Goal: Subscribe to service/newsletter

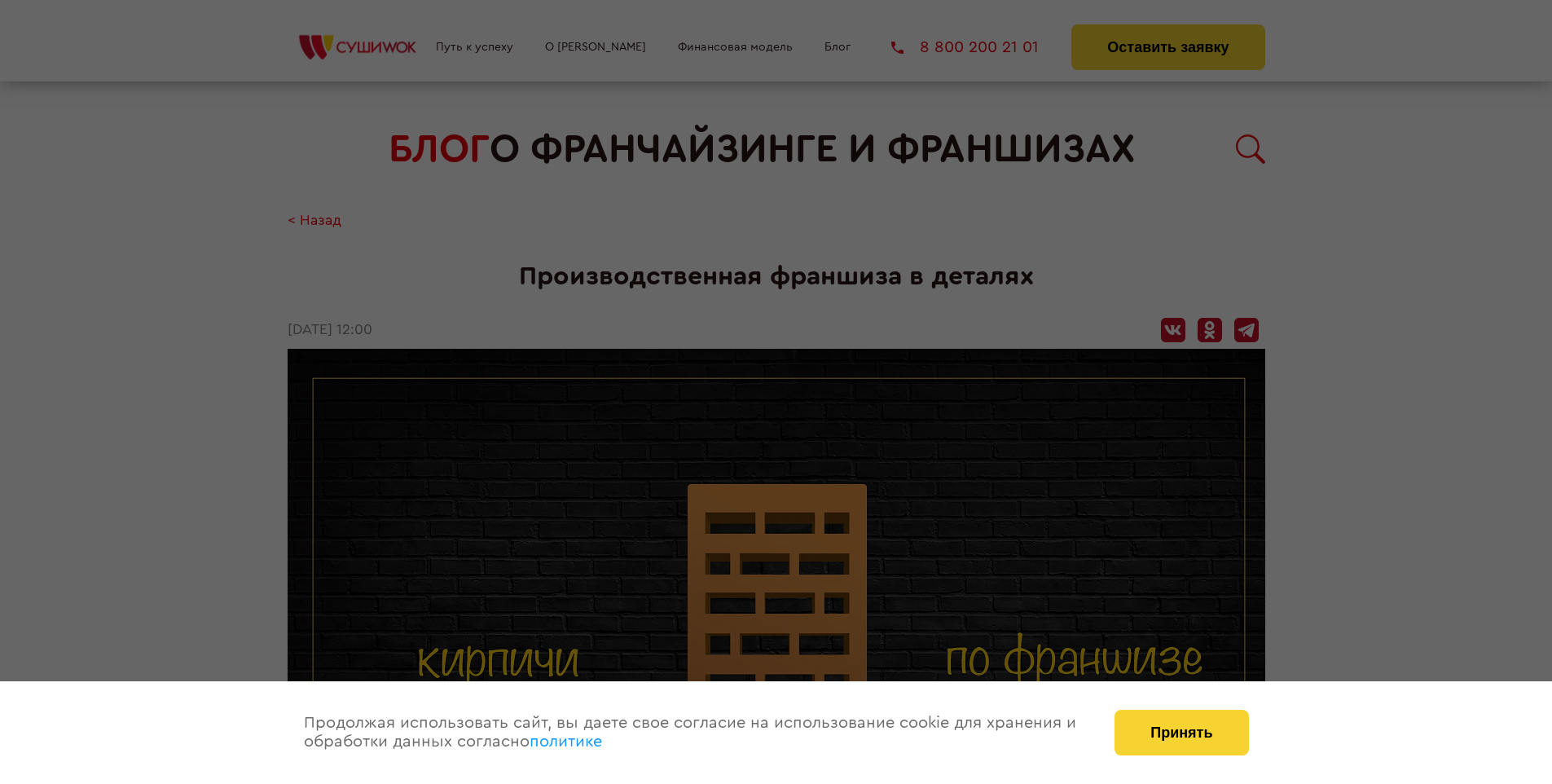
scroll to position [1911, 0]
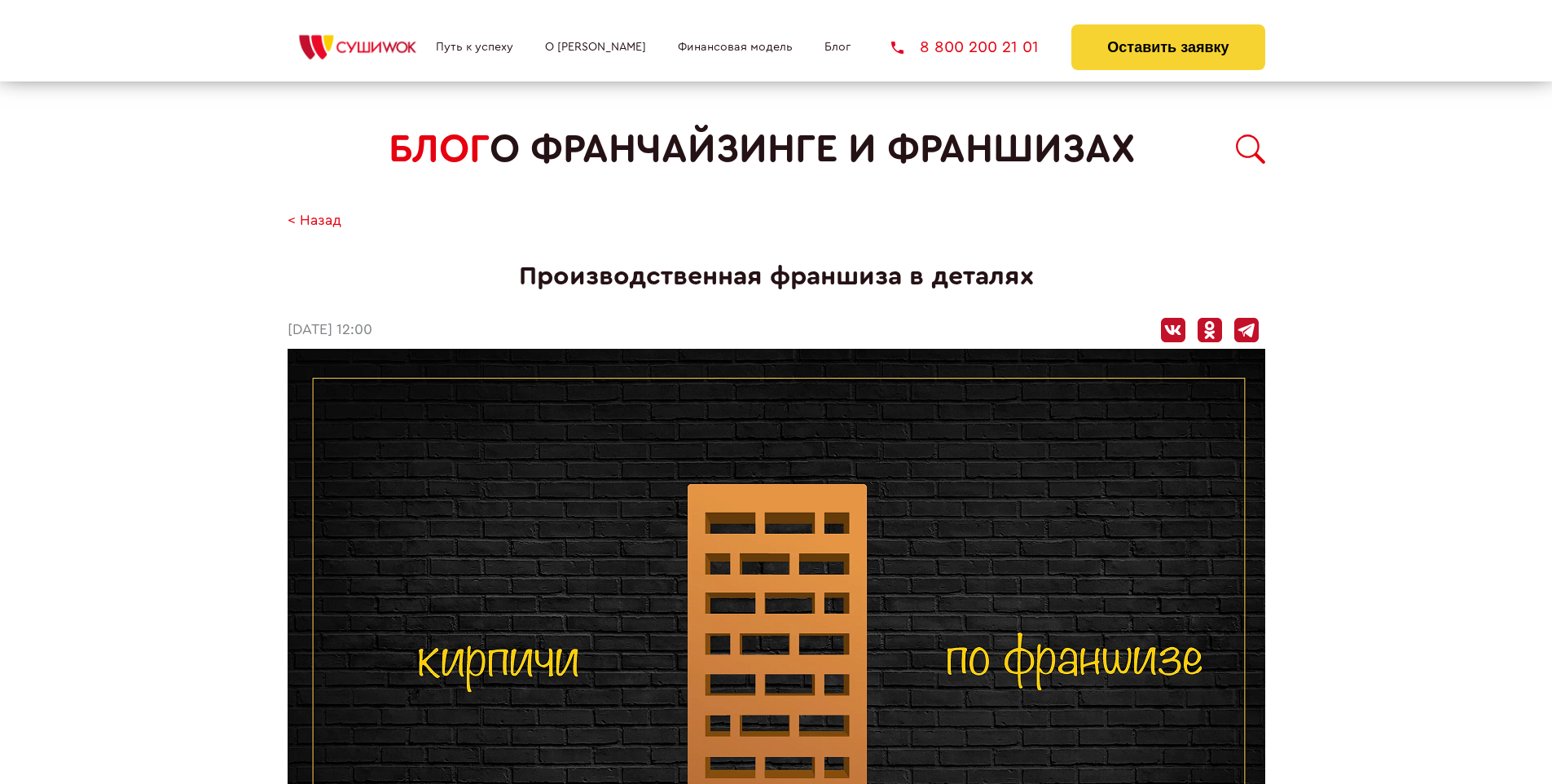
scroll to position [763, 0]
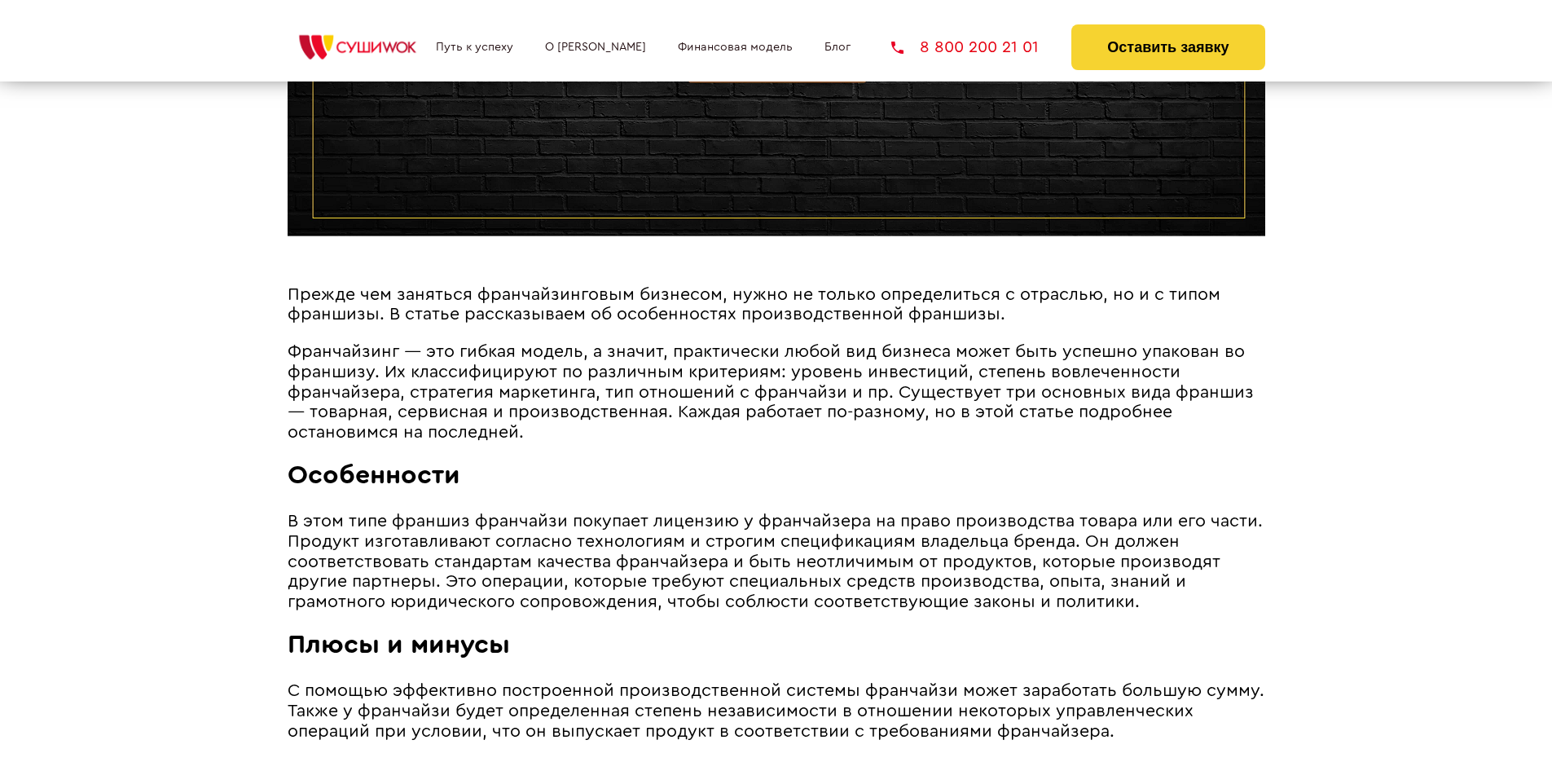
click at [765, 347] on span "Франчайзинг ― это гибкая модель, а значит, практически любой вид бизнеса может …" at bounding box center [771, 391] width 966 height 97
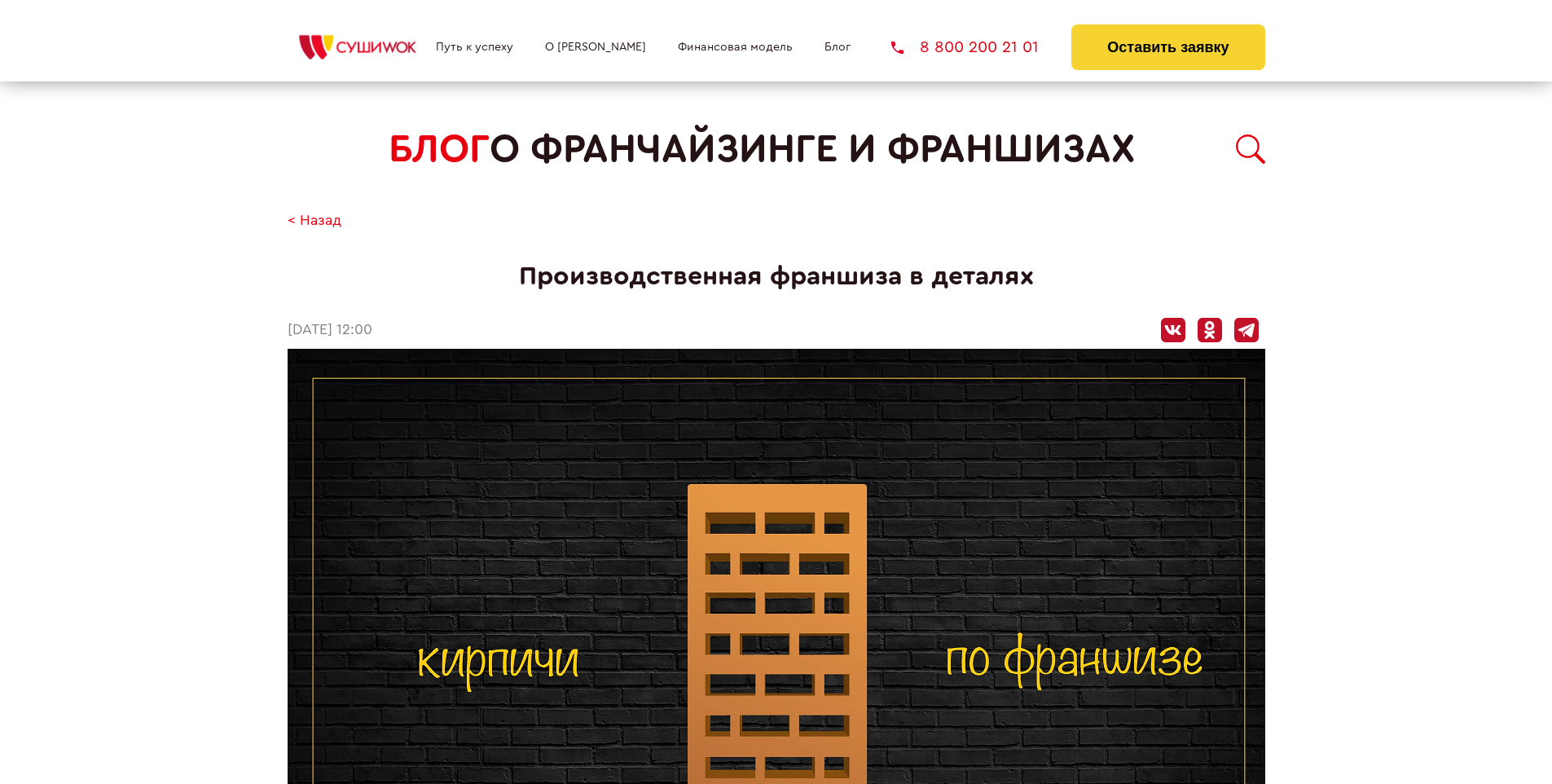
scroll to position [1911, 0]
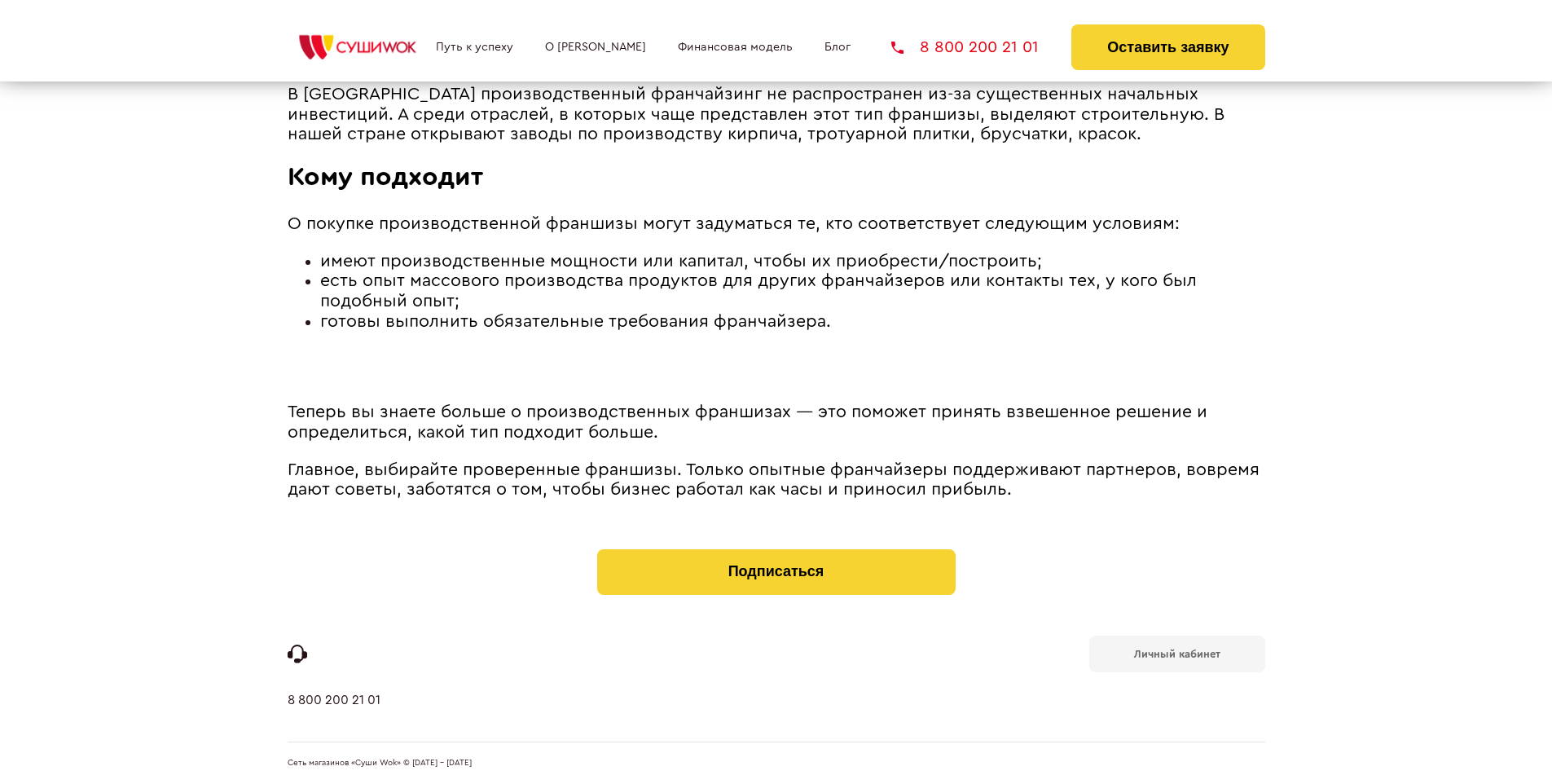
click at [1177, 651] on b "Личный кабинет" at bounding box center [1178, 653] width 87 height 11
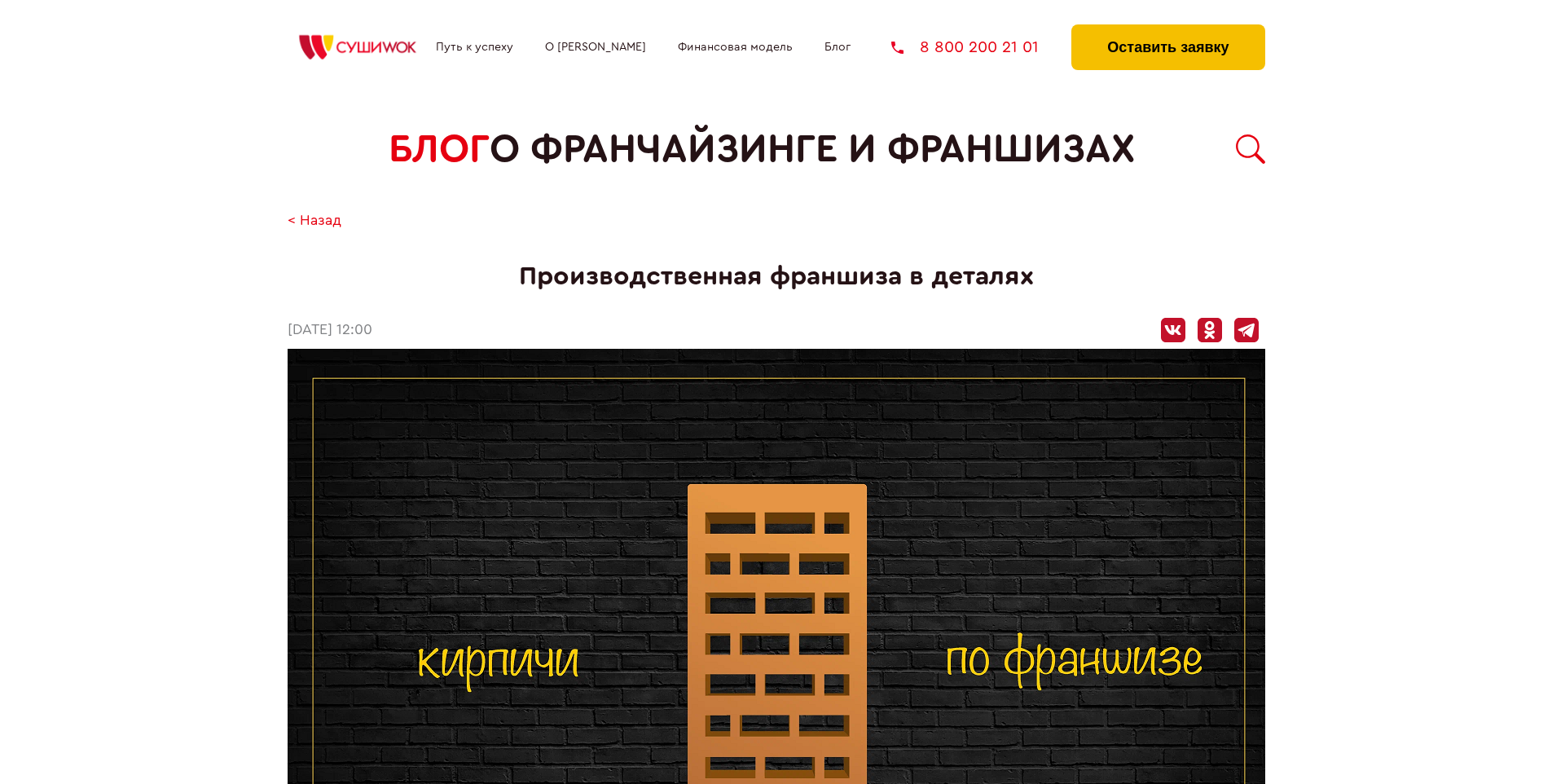
click at [1167, 29] on button "Оставить заявку" at bounding box center [1167, 46] width 193 height 45
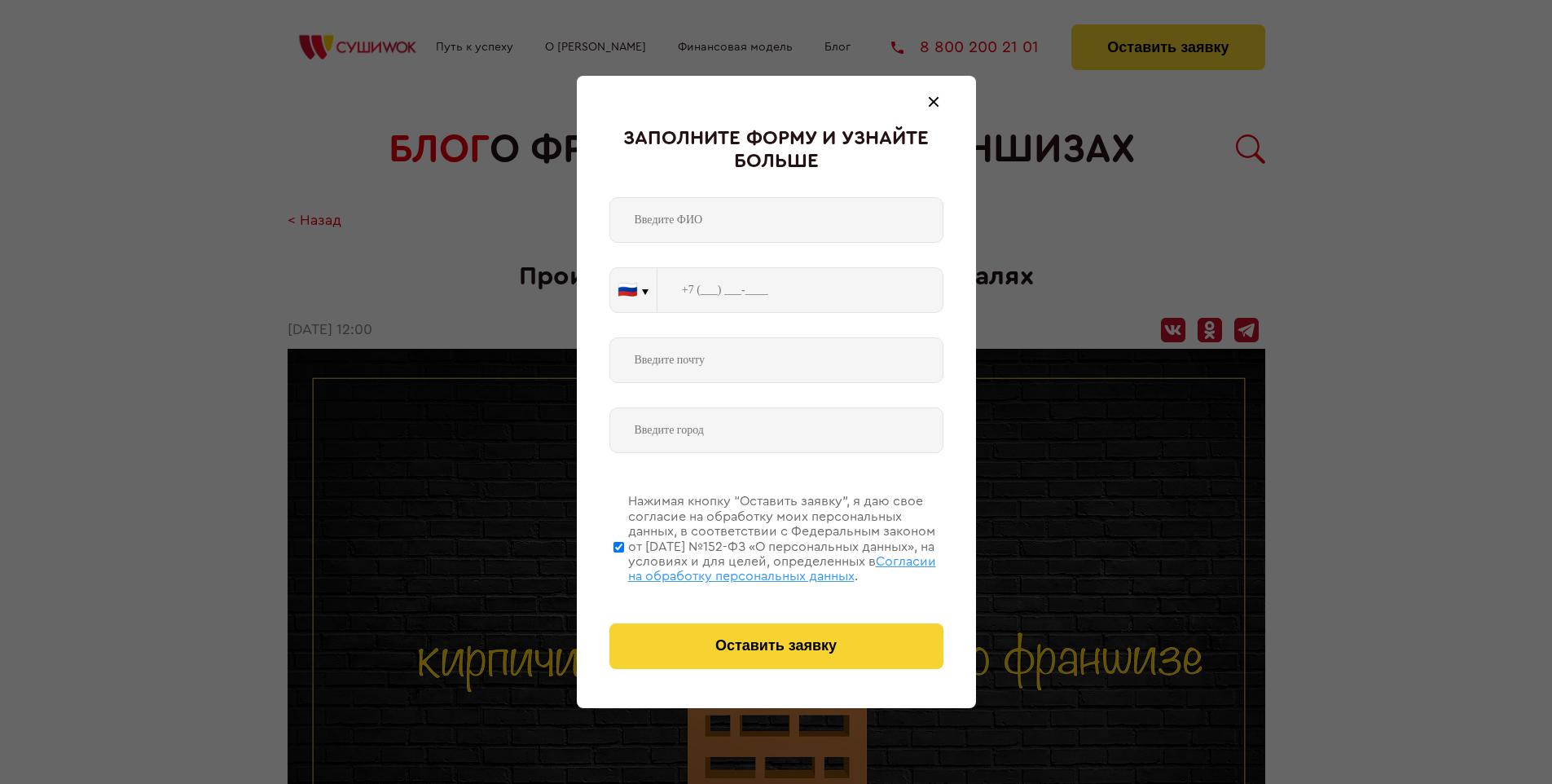
click at [755, 566] on span "Согласии на обработку персональных данных" at bounding box center [782, 569] width 308 height 28
click at [624, 566] on input "Нажимая кнопку “Оставить заявку”, я даю свое согласие на обработку моих персона…" at bounding box center [619, 545] width 11 height 130
checkbox input "false"
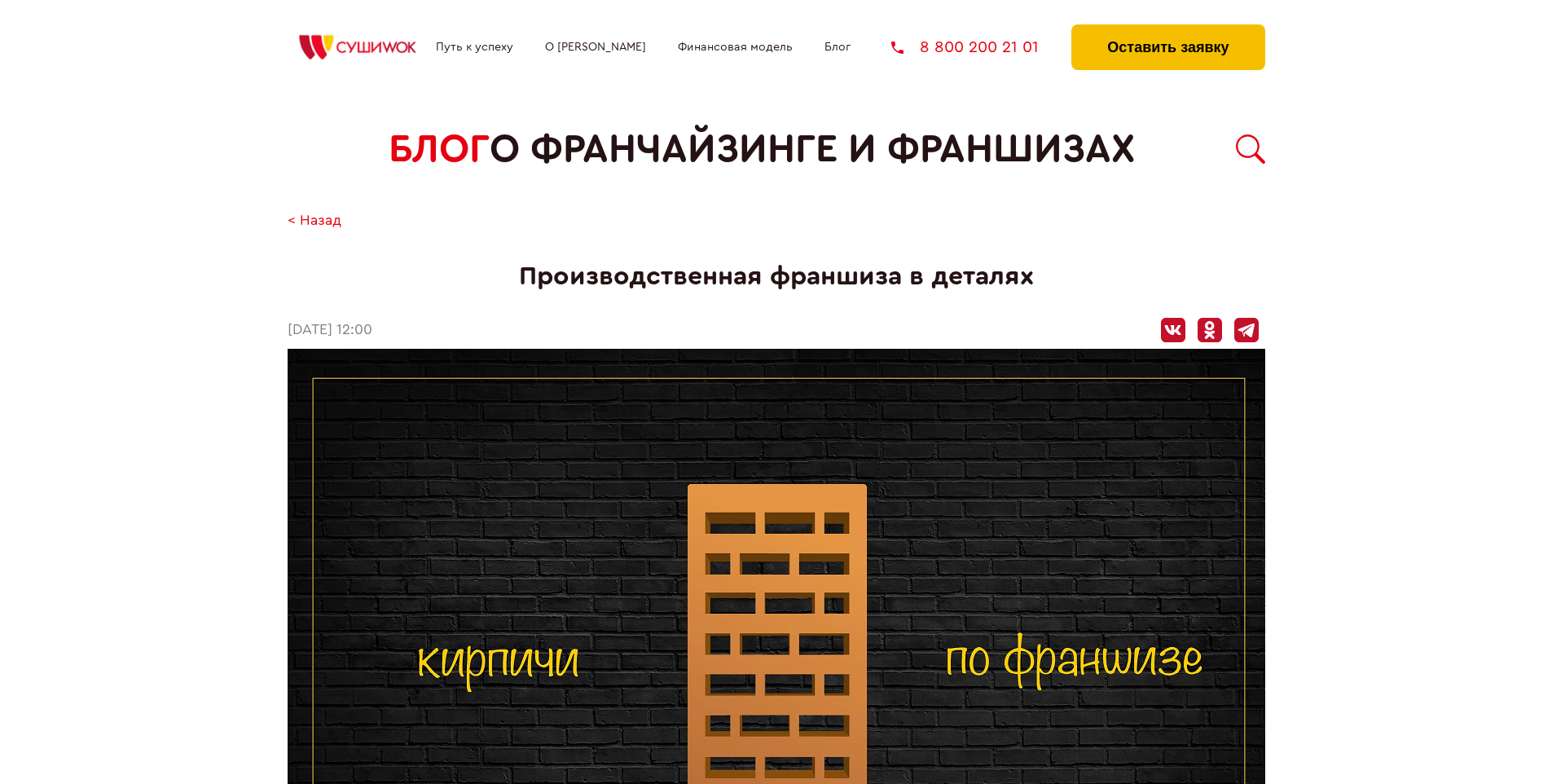
click at [1167, 29] on button "Оставить заявку" at bounding box center [1167, 46] width 193 height 45
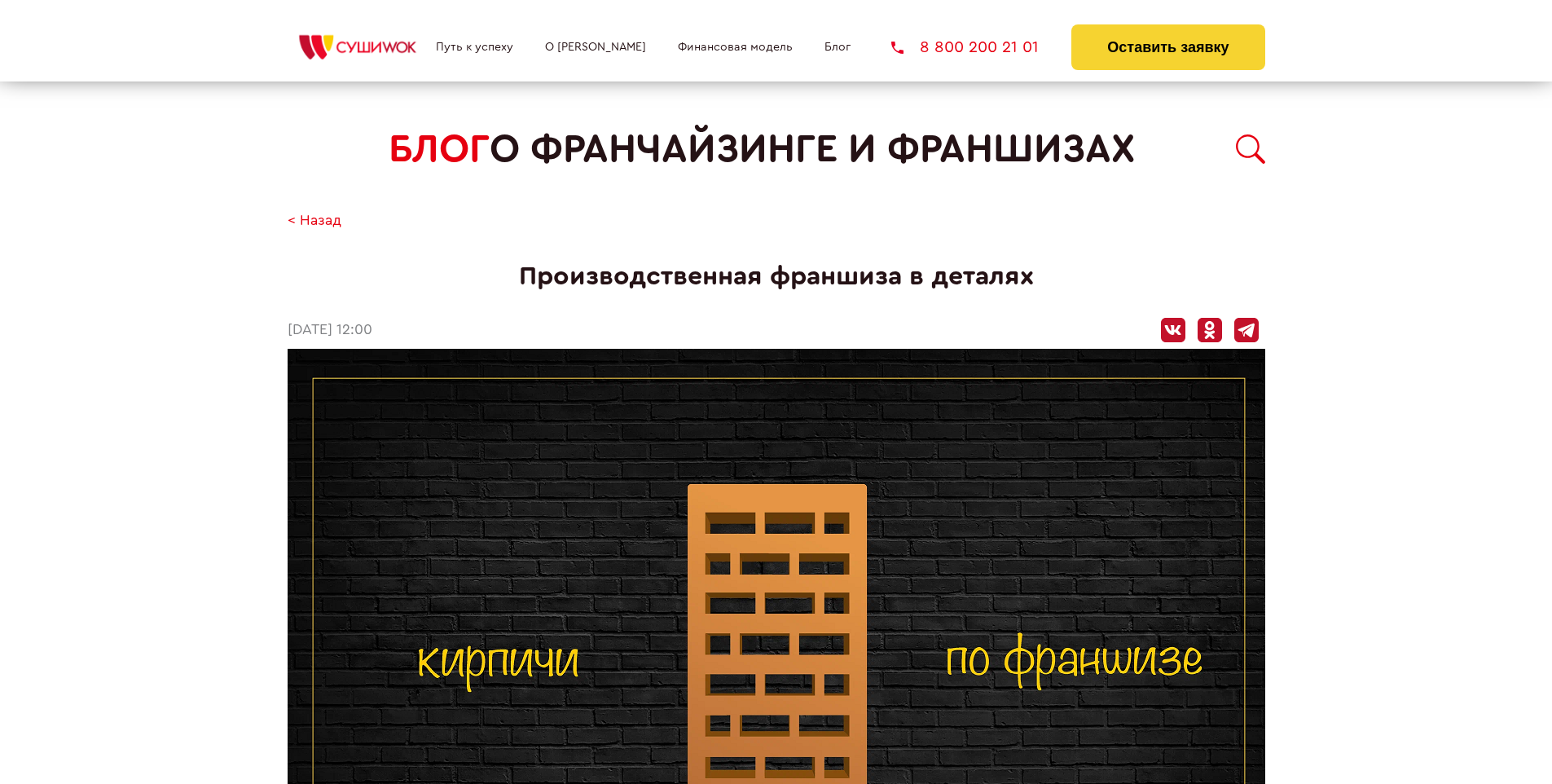
scroll to position [1911, 0]
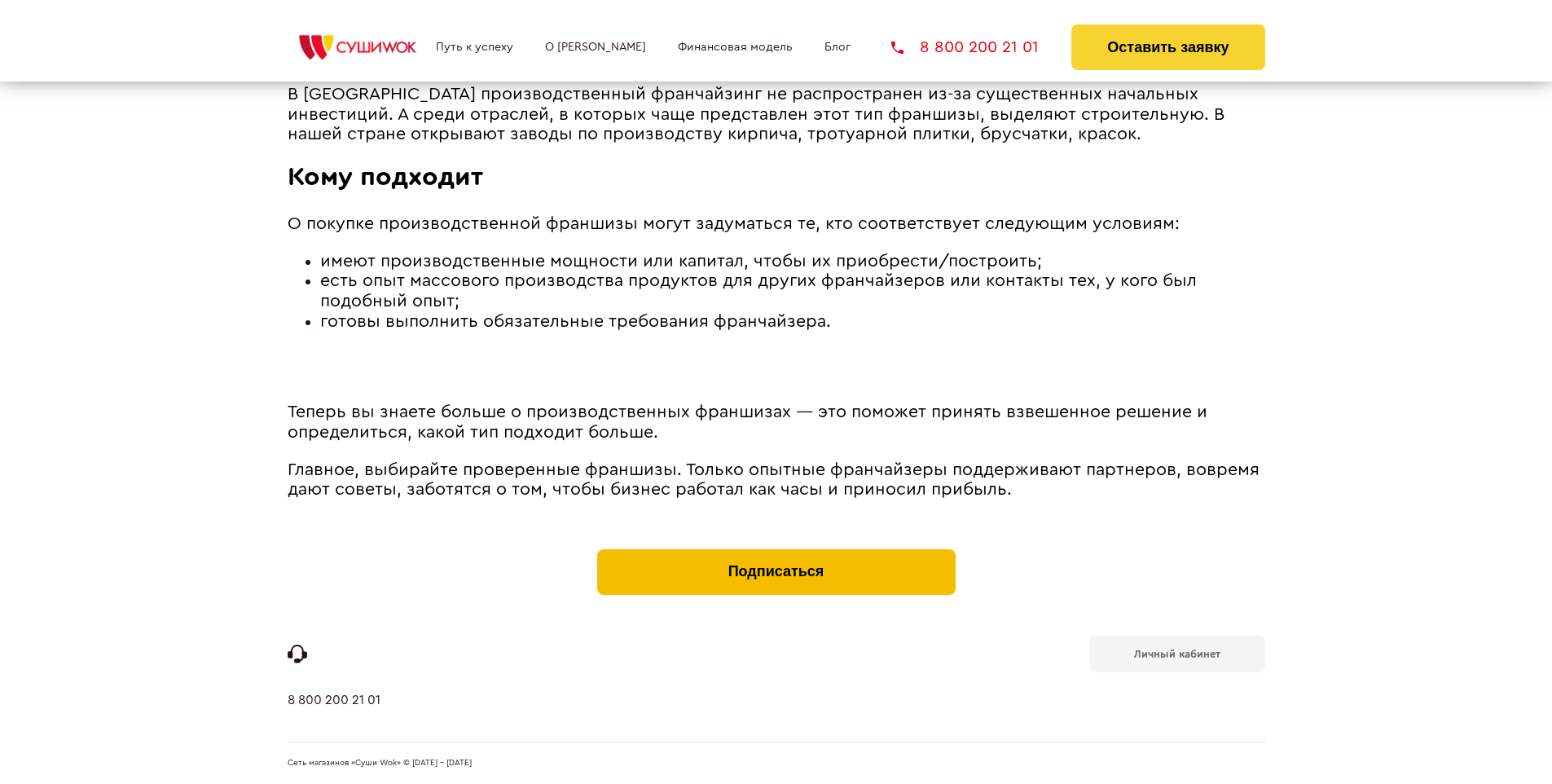
click at [776, 552] on button "Подписаться" at bounding box center [776, 571] width 359 height 45
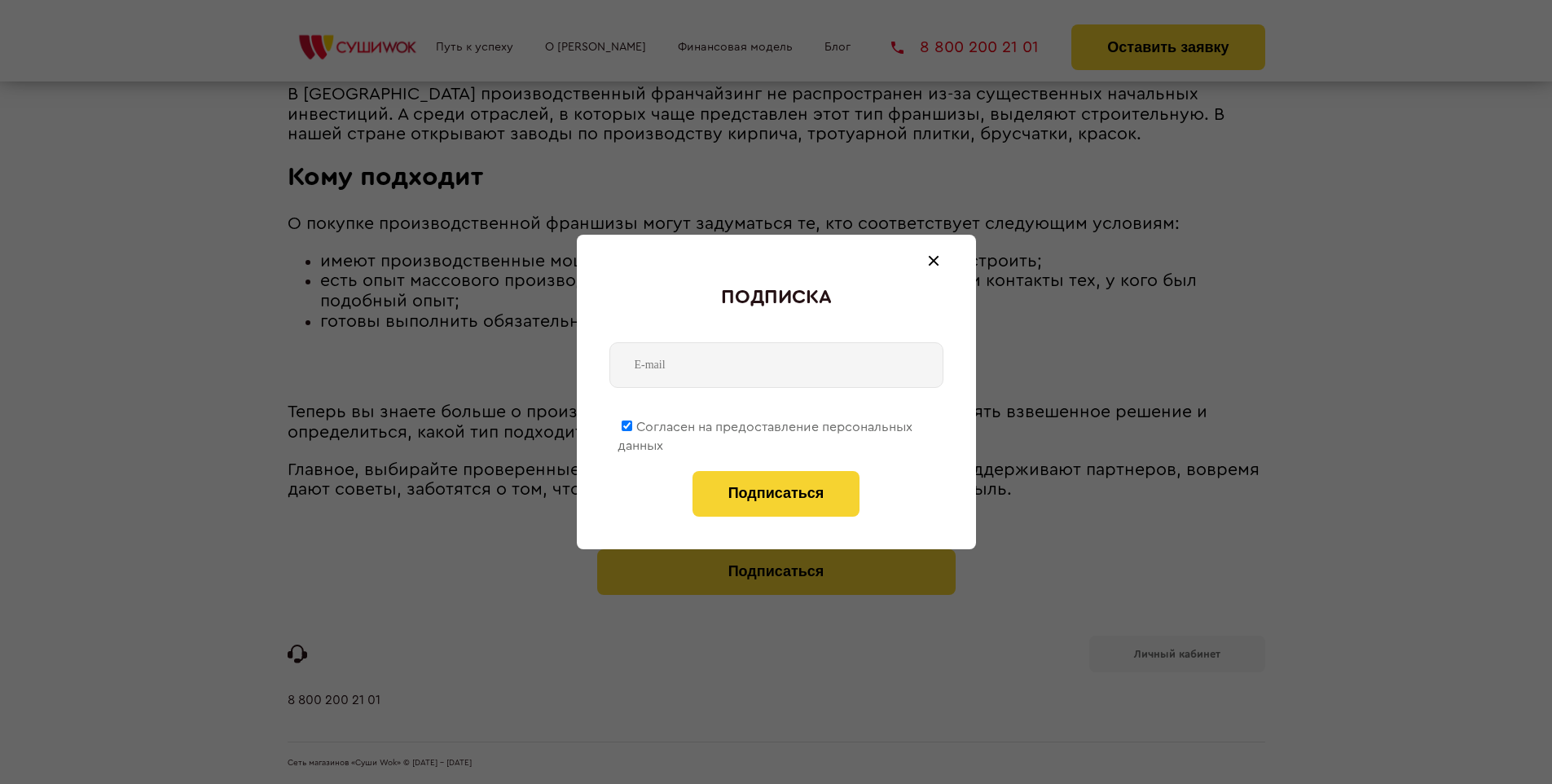
click at [766, 423] on span "Согласен на предоставление персональных данных" at bounding box center [765, 436] width 295 height 32
click at [632, 423] on input "Согласен на предоставление персональных данных" at bounding box center [626, 425] width 11 height 11
checkbox input "false"
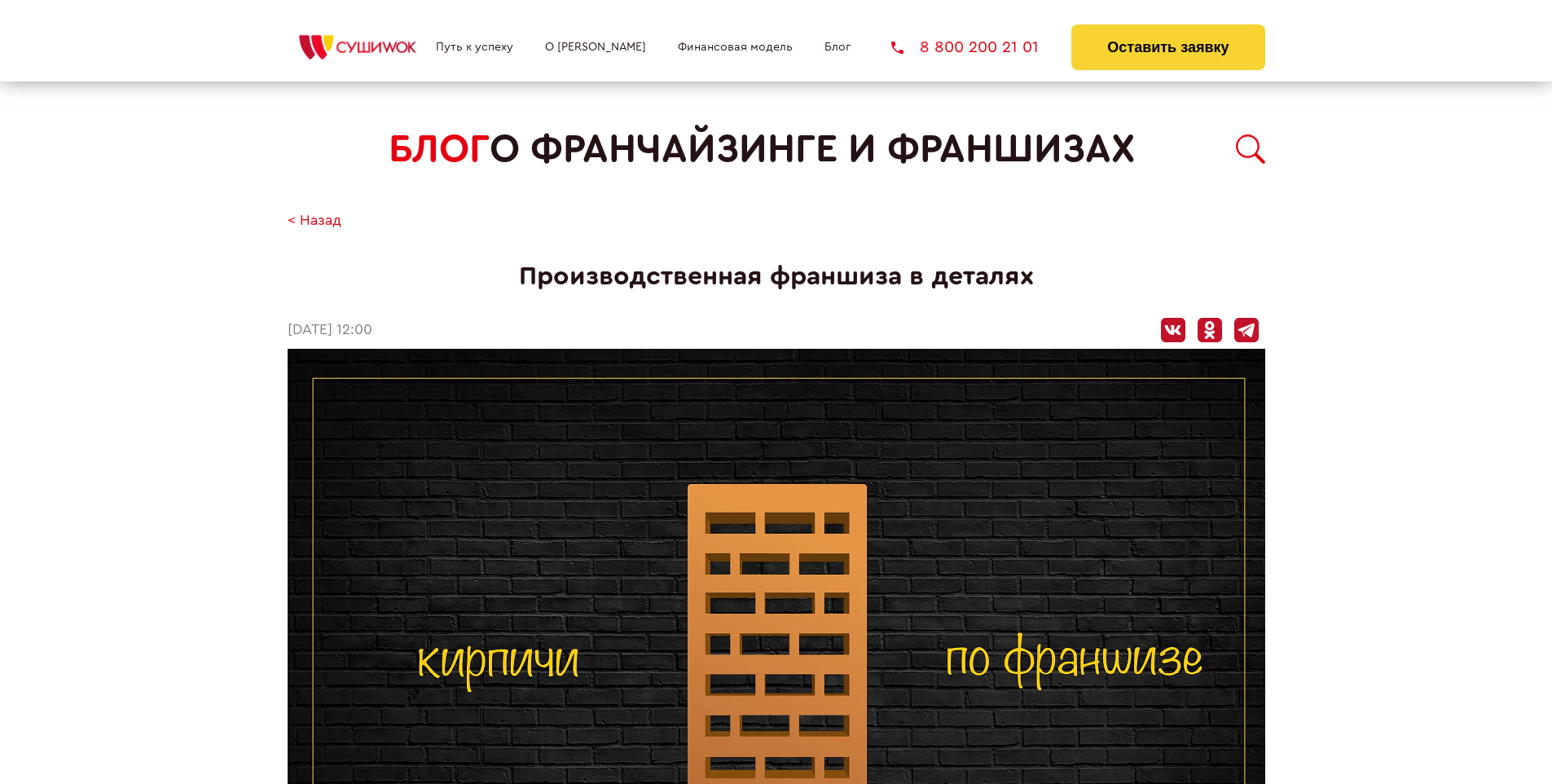
scroll to position [1911, 0]
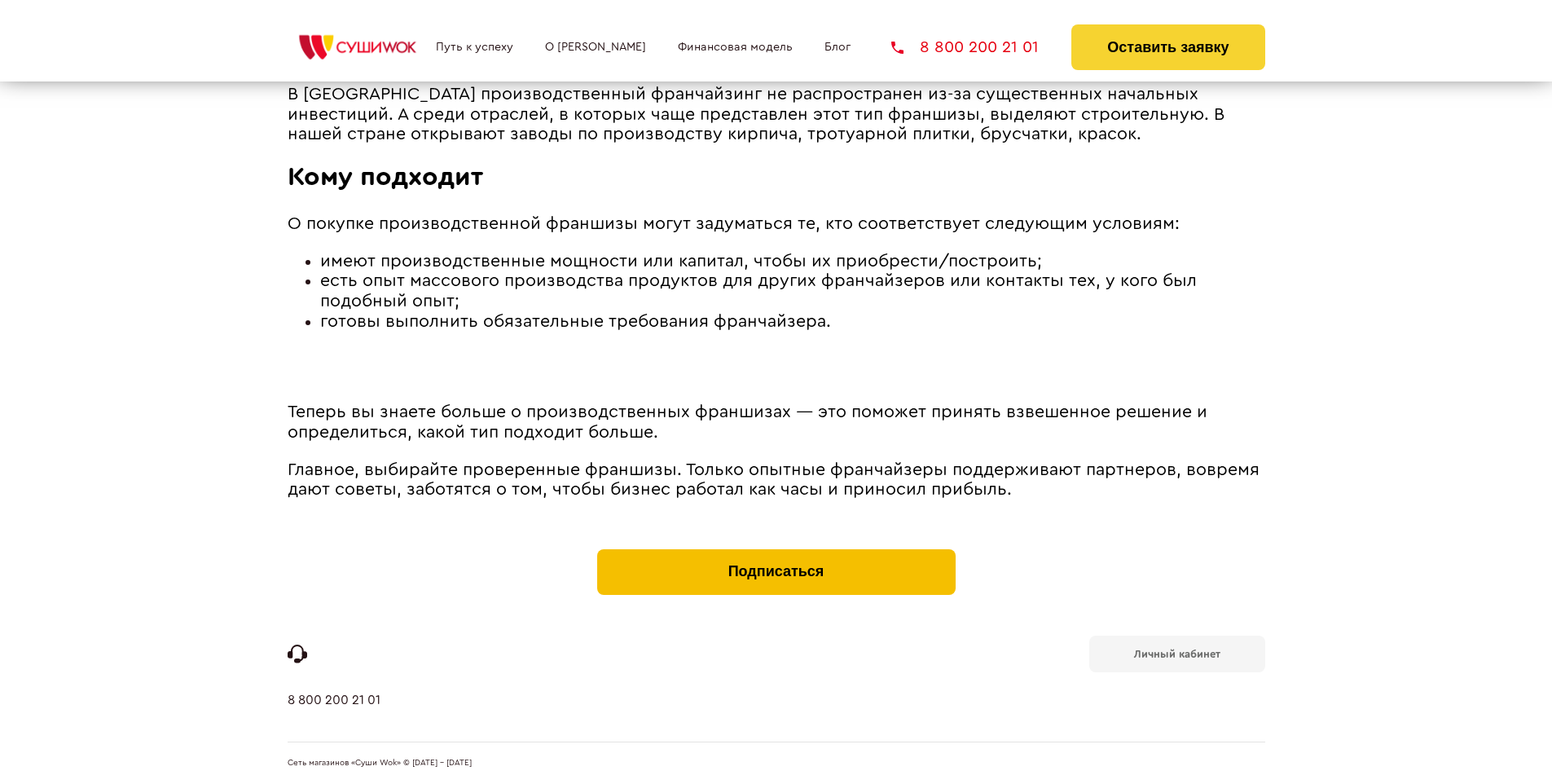
click at [776, 552] on button "Подписаться" at bounding box center [776, 571] width 359 height 45
